Goal: Task Accomplishment & Management: Use online tool/utility

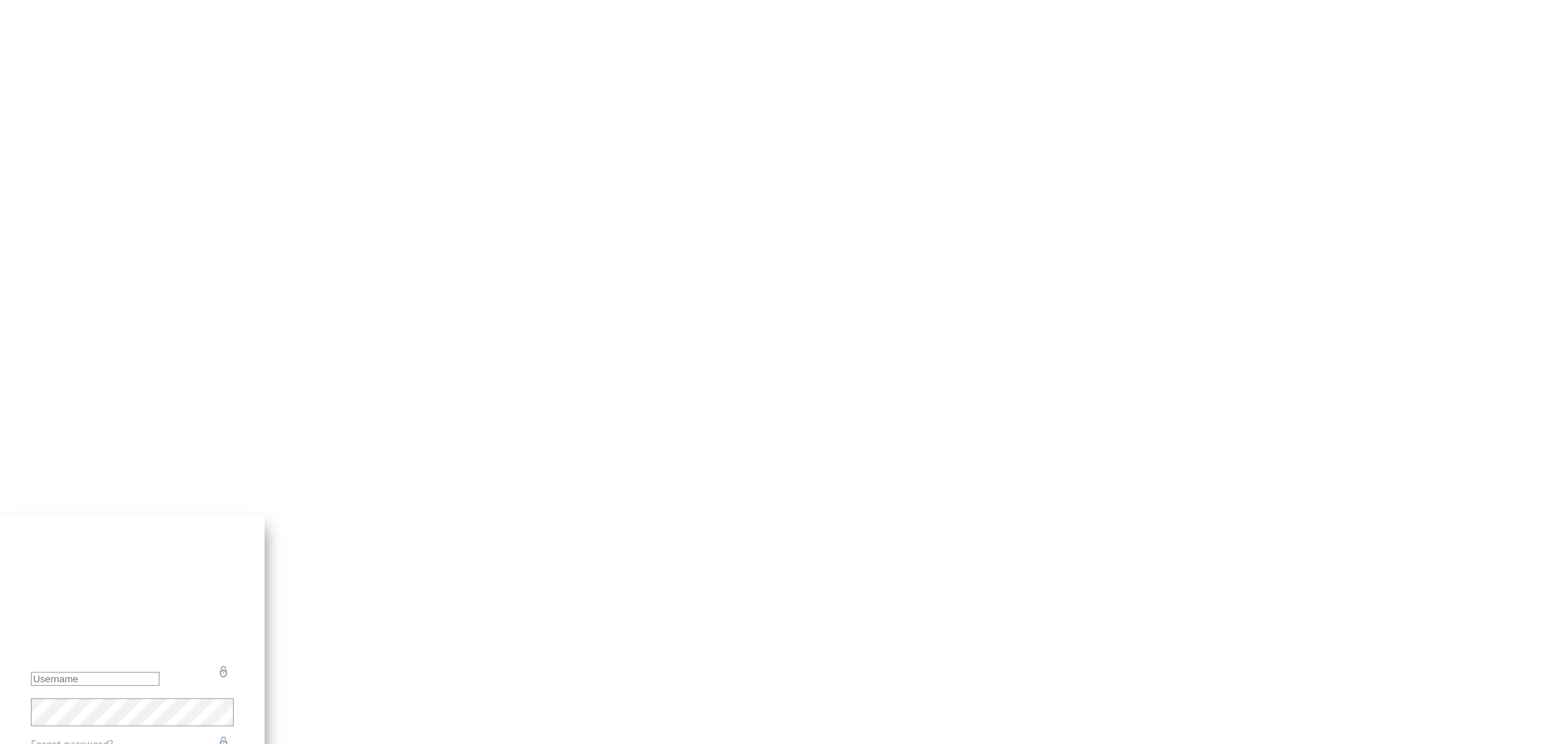
type input "[EMAIL_ADDRESS][DOMAIN_NAME]"
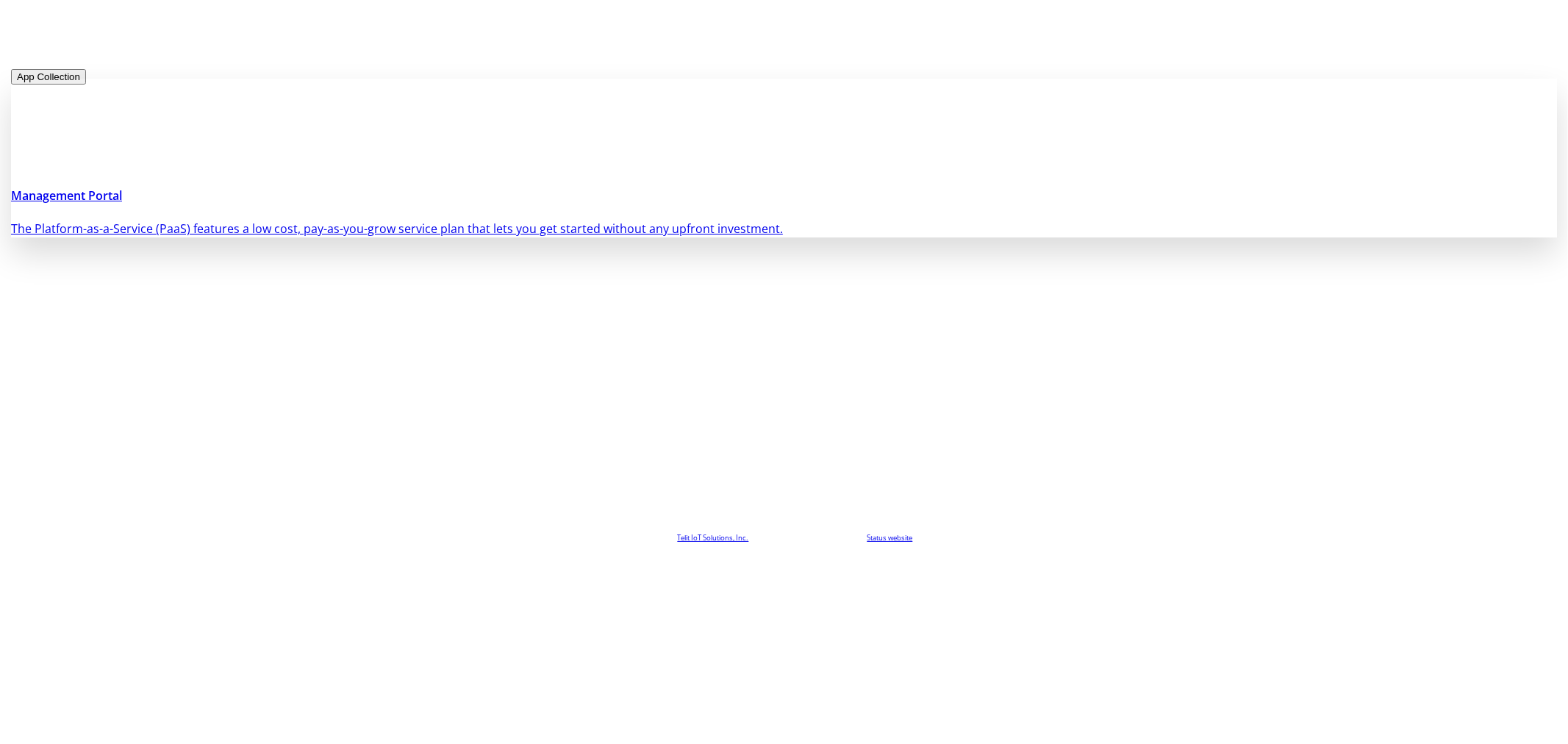
click at [471, 204] on h4 "Management Portal" at bounding box center [784, 195] width 1546 height 18
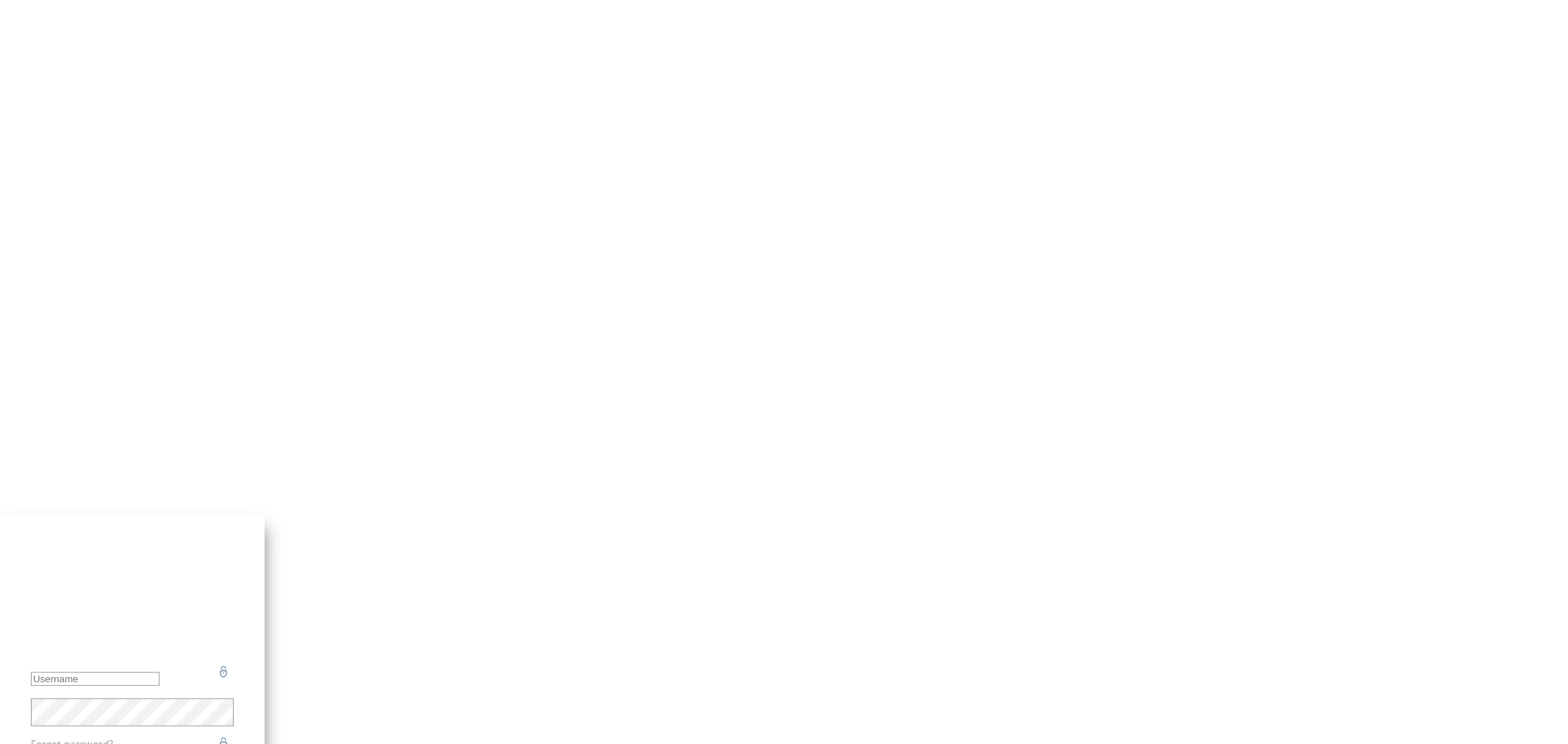
type input "admin@devicewise.com"
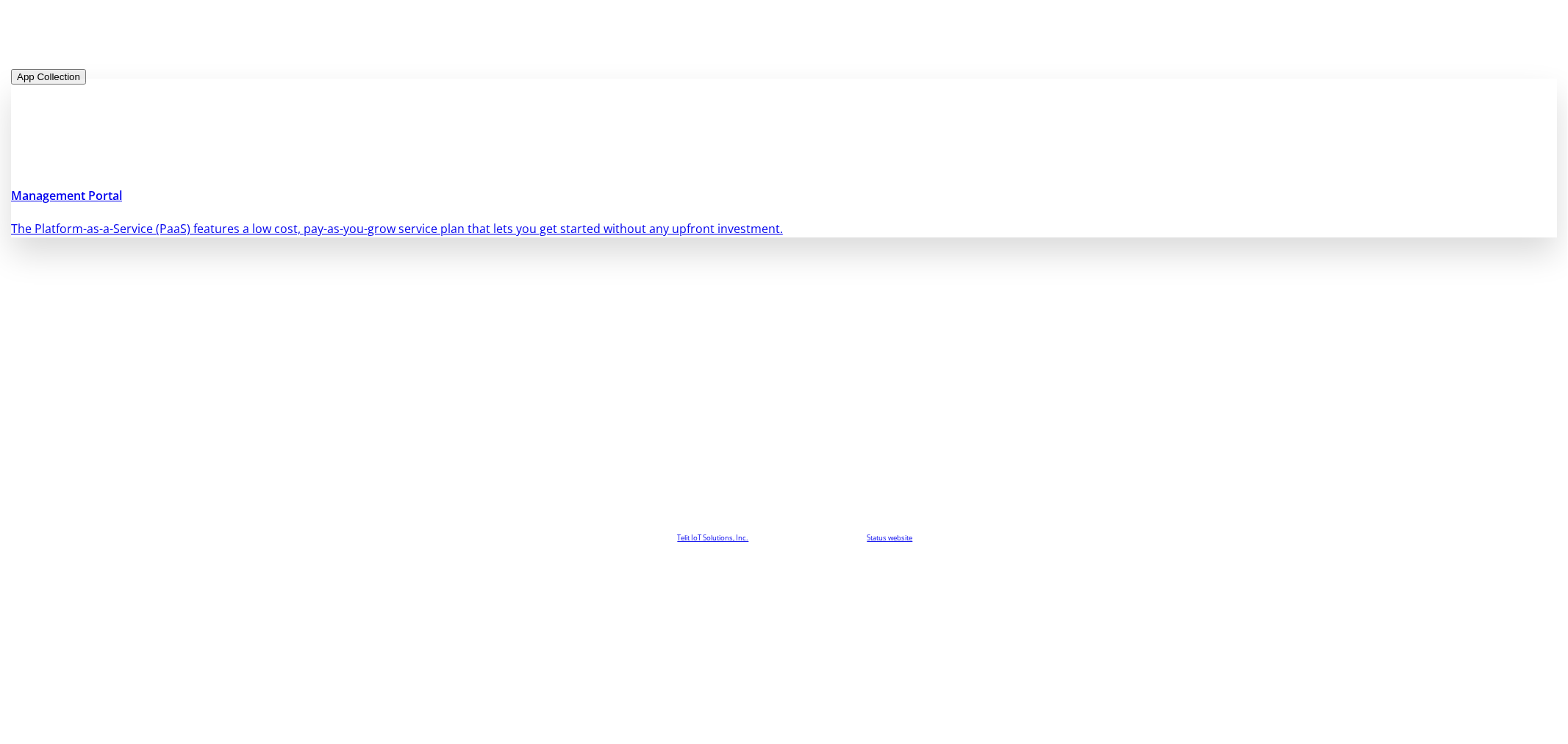
drag, startPoint x: 473, startPoint y: 202, endPoint x: 774, endPoint y: 243, distance: 303.8
click at [473, 203] on h4 "Management Portal" at bounding box center [784, 195] width 1546 height 18
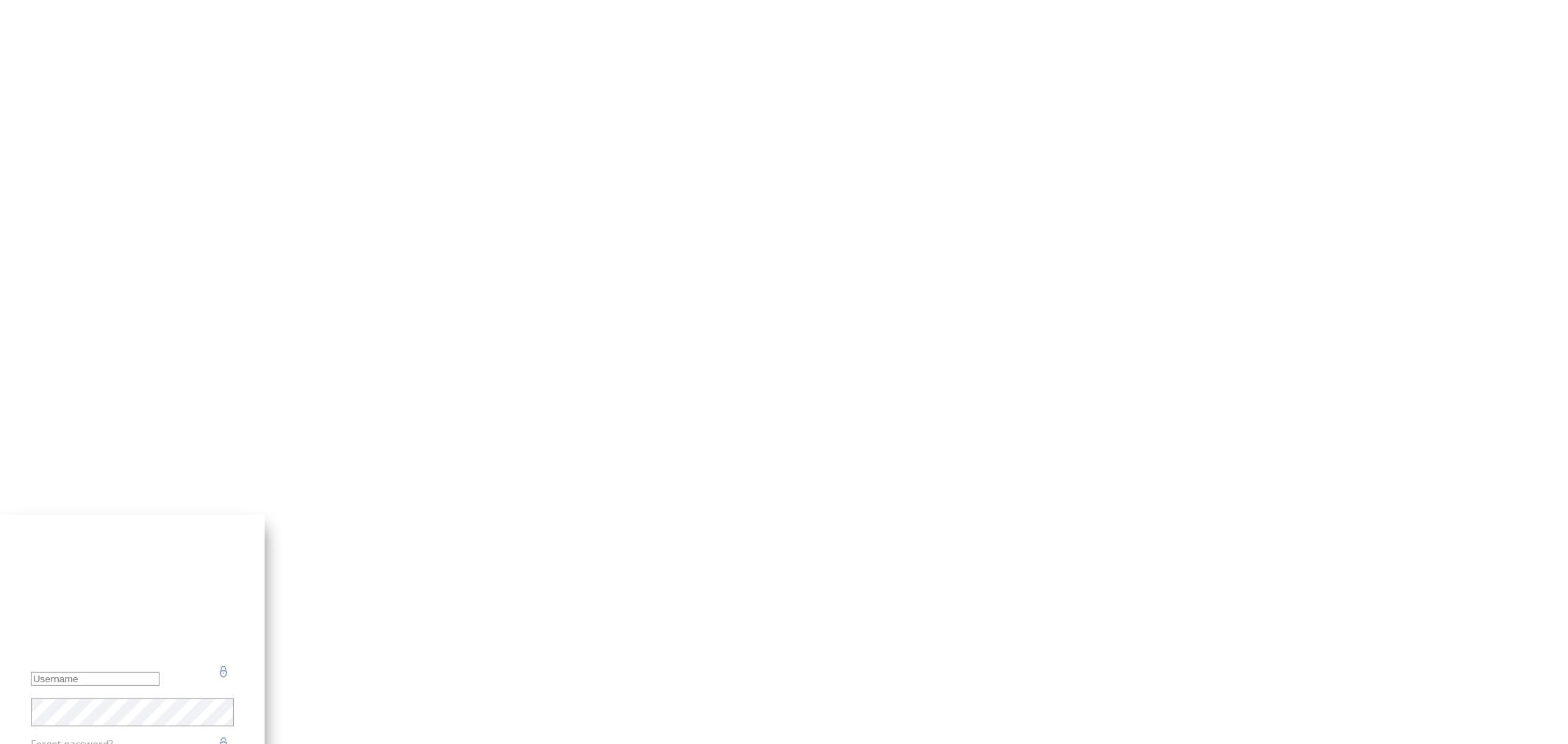
type input "admin@devicewise.com"
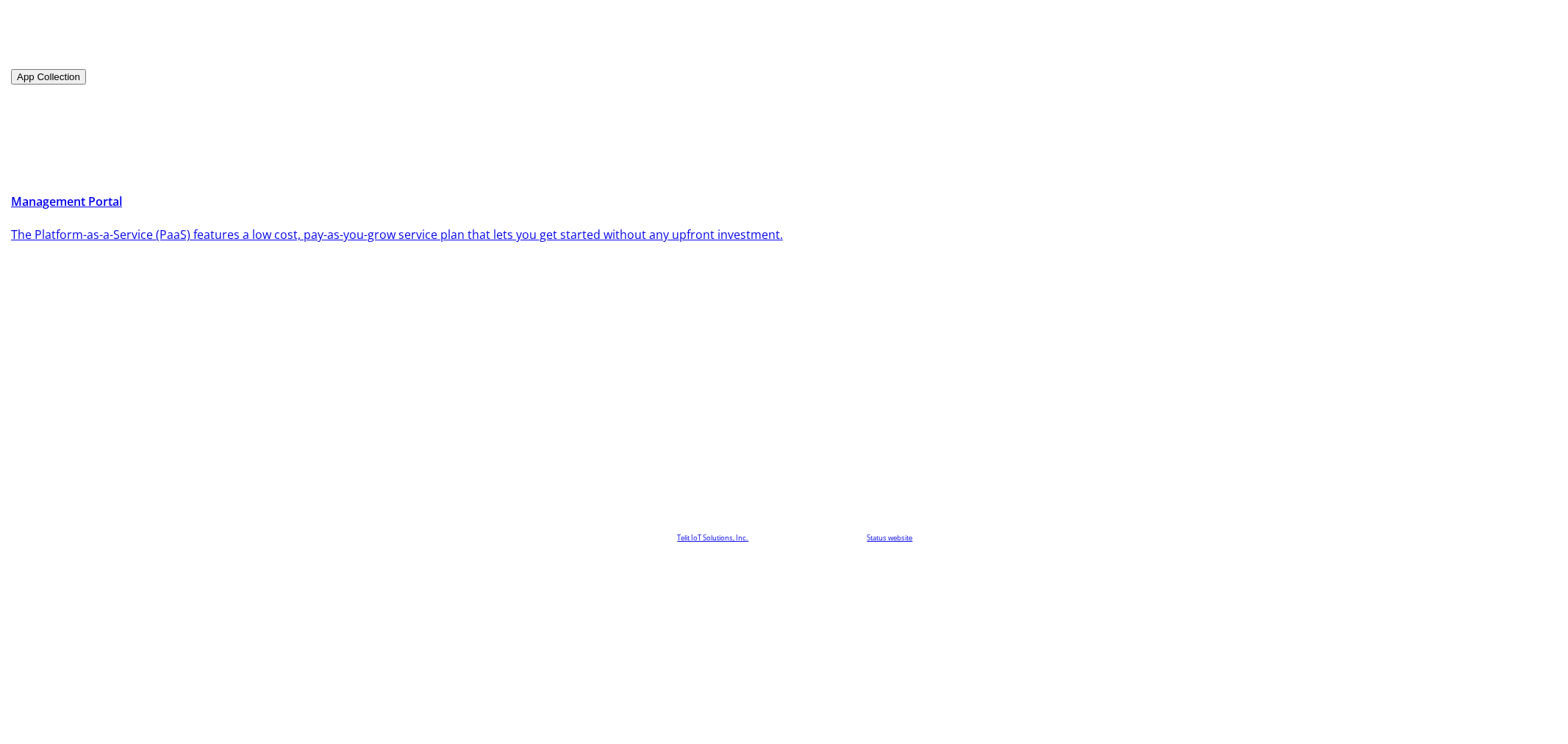
click at [0, 562] on div at bounding box center [0, 562] width 0 height 0
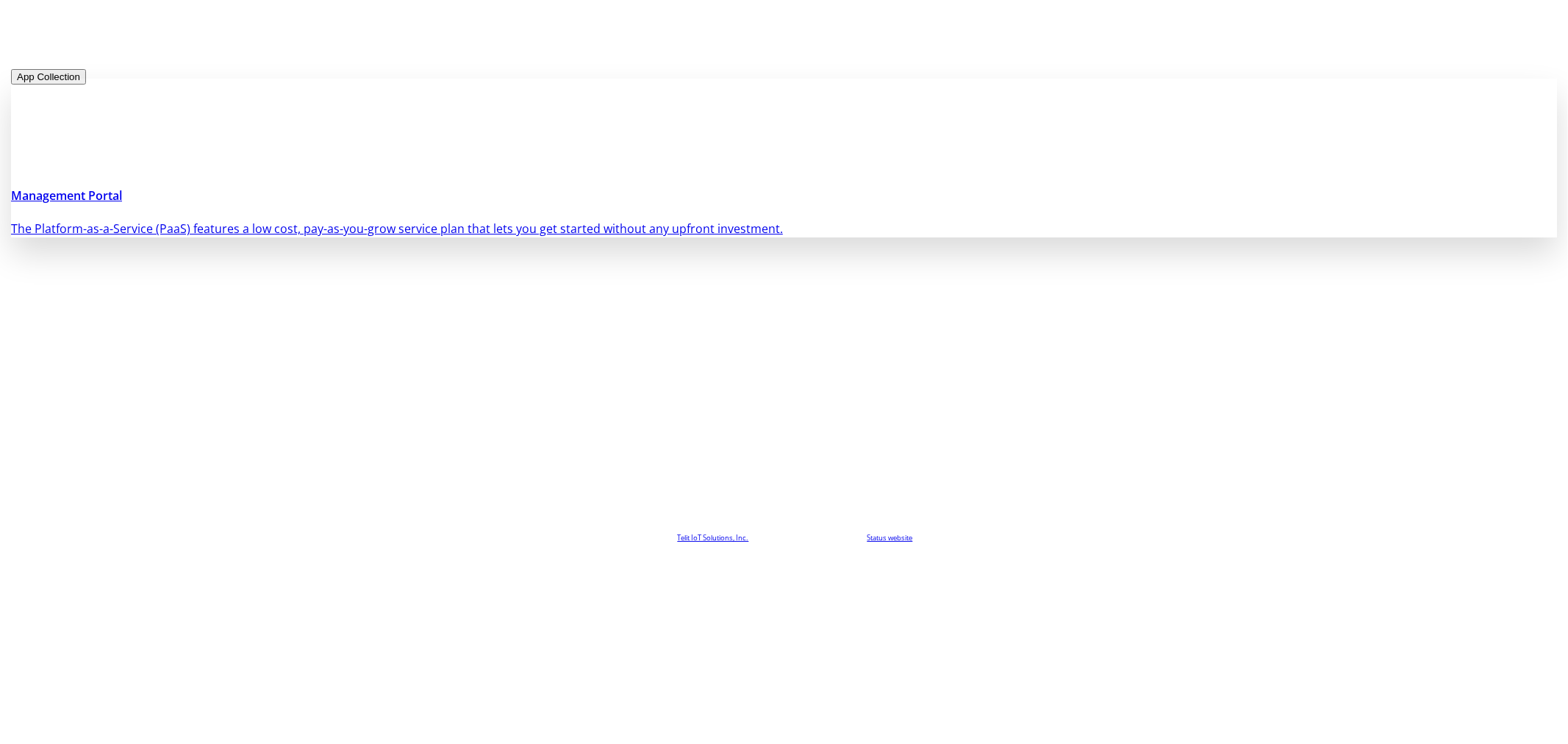
click at [515, 204] on h4 "Management Portal" at bounding box center [784, 195] width 1546 height 18
